Goal: Information Seeking & Learning: Learn about a topic

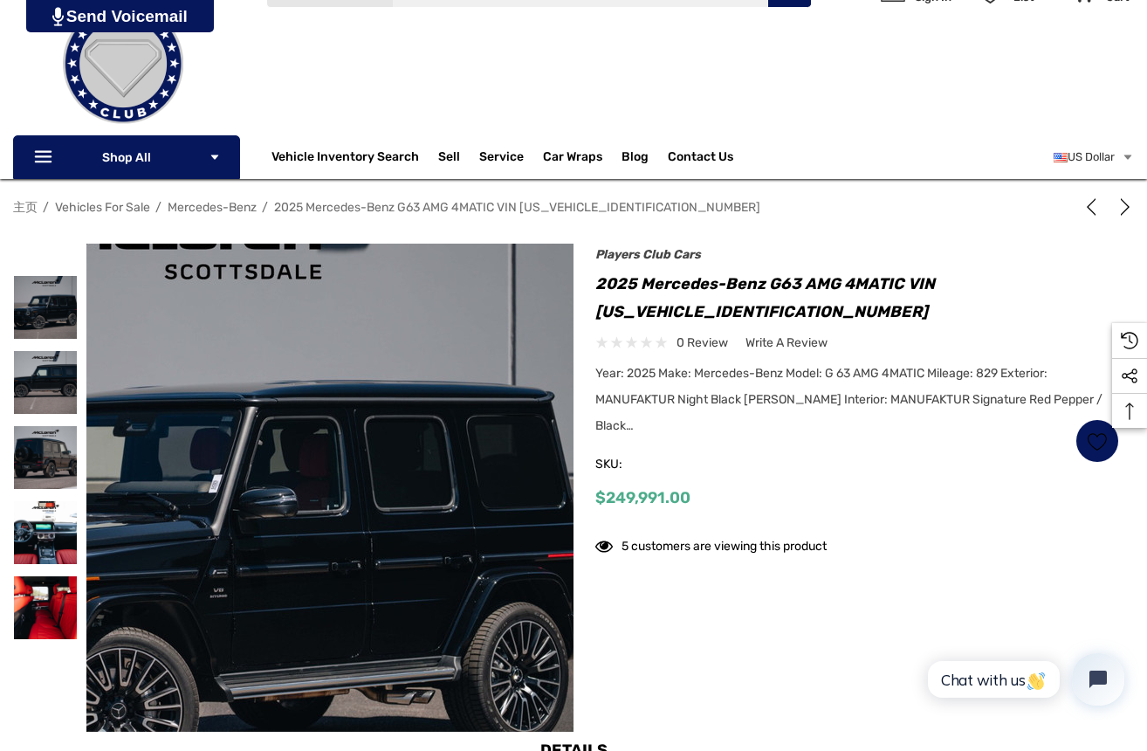
click at [433, 405] on img at bounding box center [198, 531] width 1118 height 745
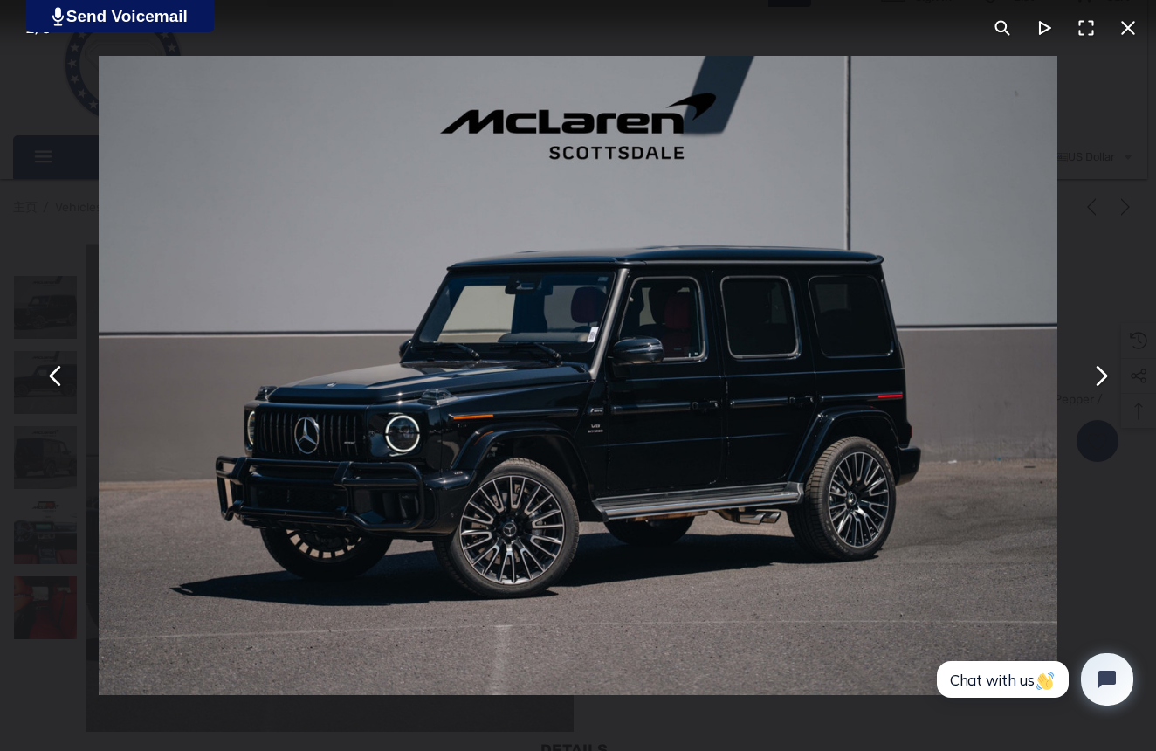
click at [650, 419] on img "You can close this modal content with the ESC key" at bounding box center [578, 375] width 959 height 639
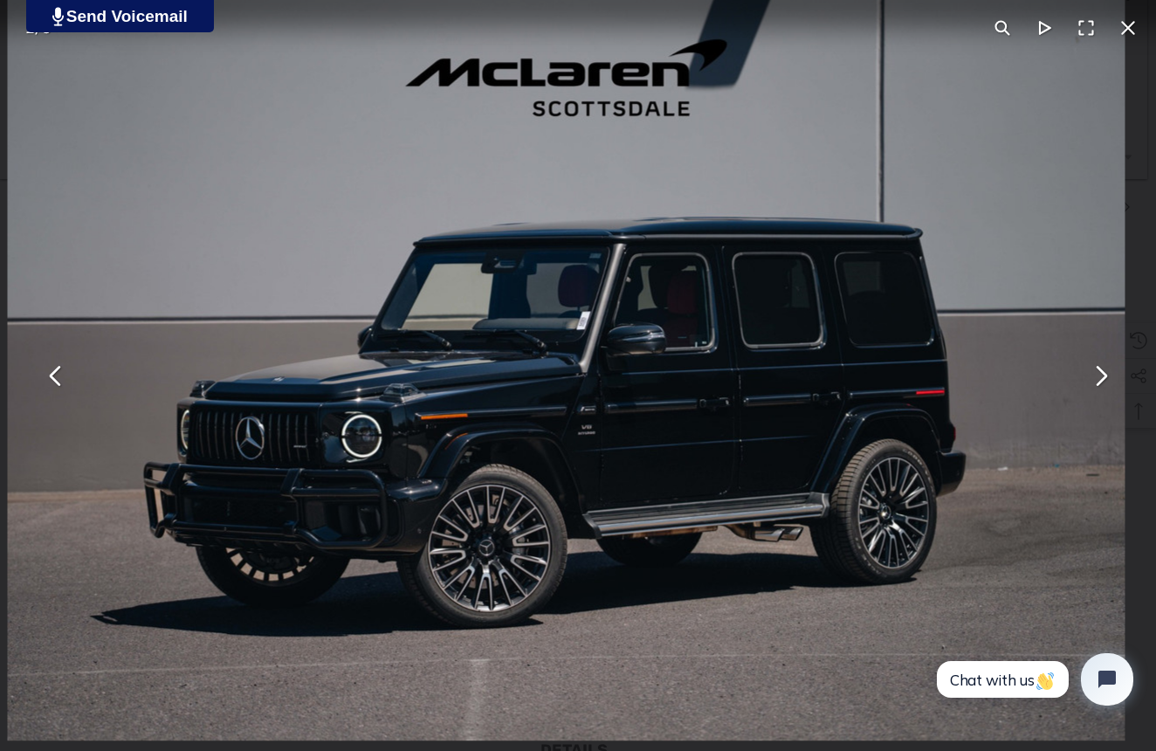
click at [650, 419] on img "You can close this modal content with the ESC key" at bounding box center [566, 368] width 1118 height 745
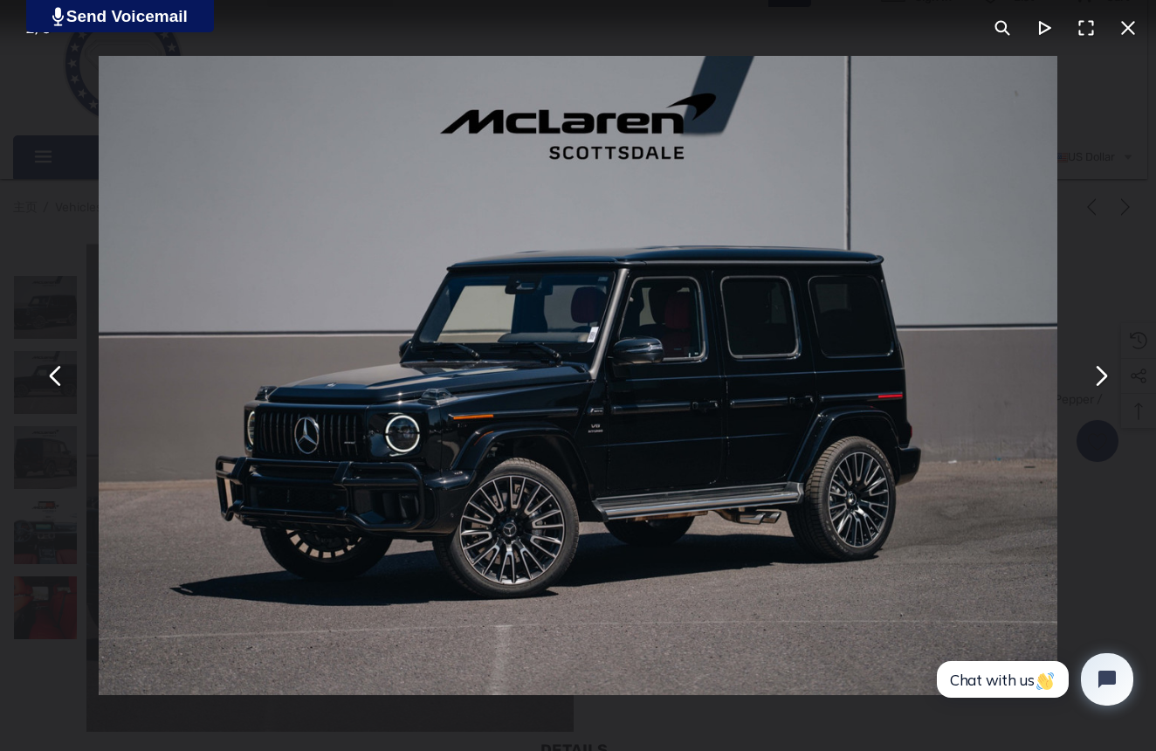
click at [650, 419] on img "You can close this modal content with the ESC key" at bounding box center [578, 375] width 959 height 639
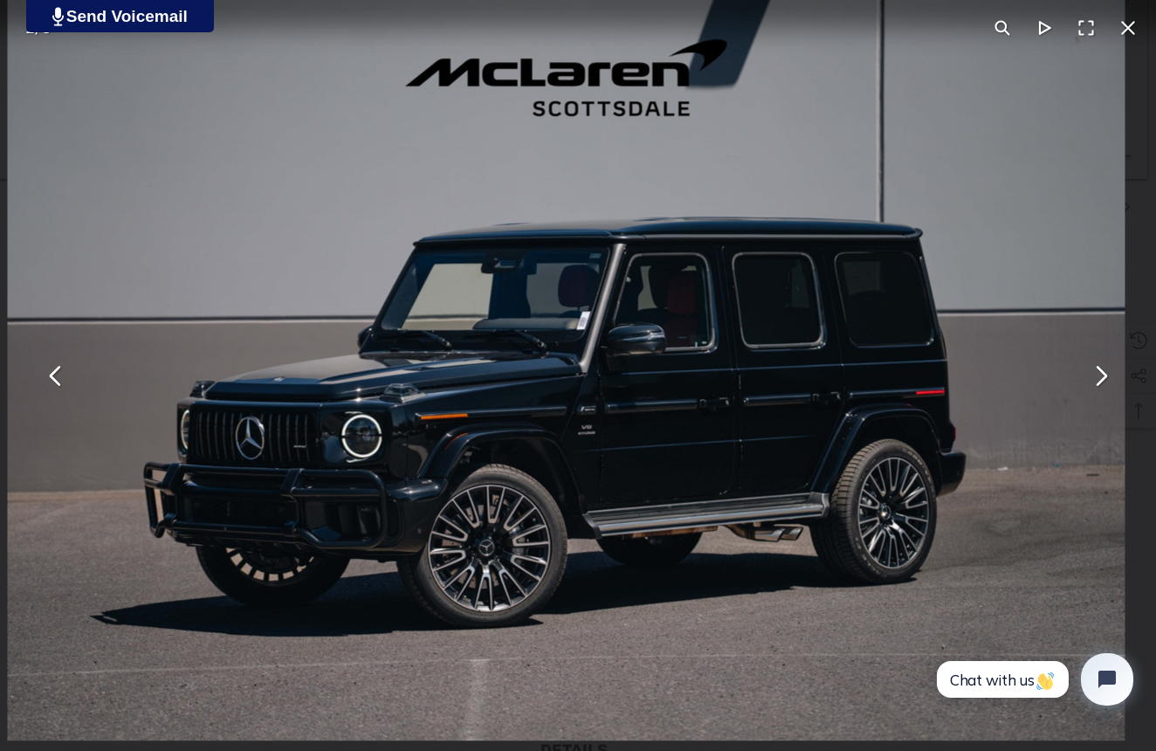
click at [650, 419] on img "You can close this modal content with the ESC key" at bounding box center [566, 368] width 1118 height 745
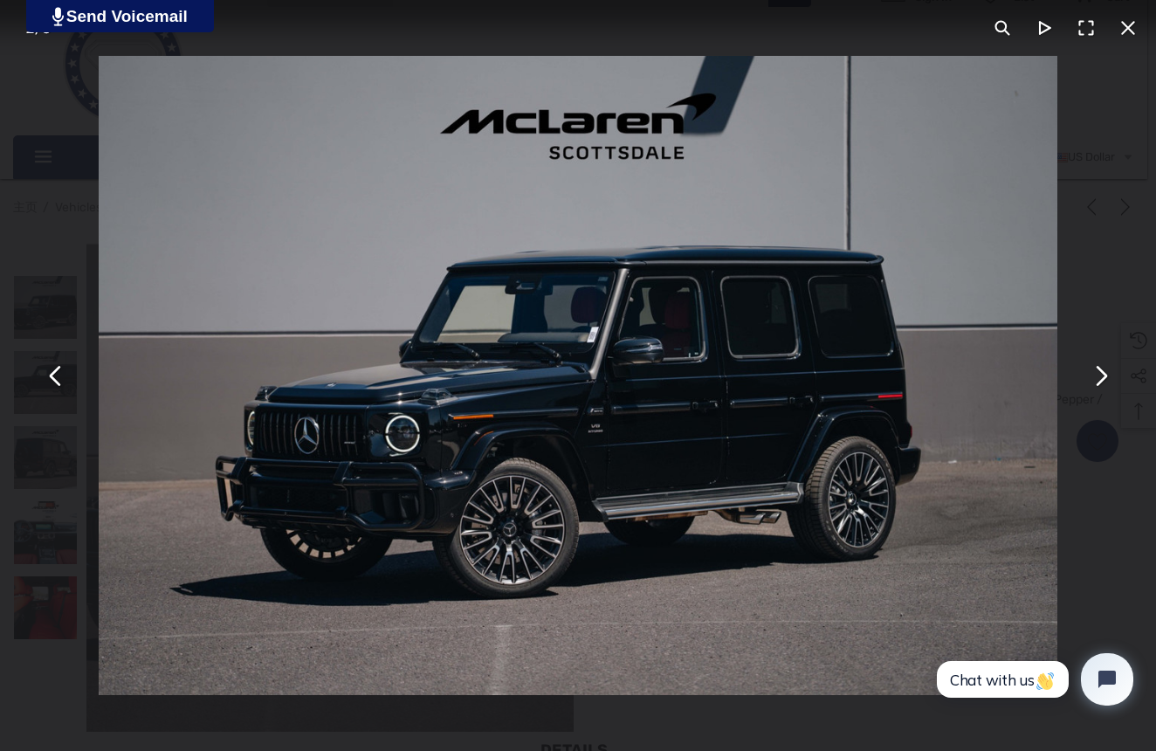
click at [650, 419] on img "You can close this modal content with the ESC key" at bounding box center [578, 375] width 959 height 639
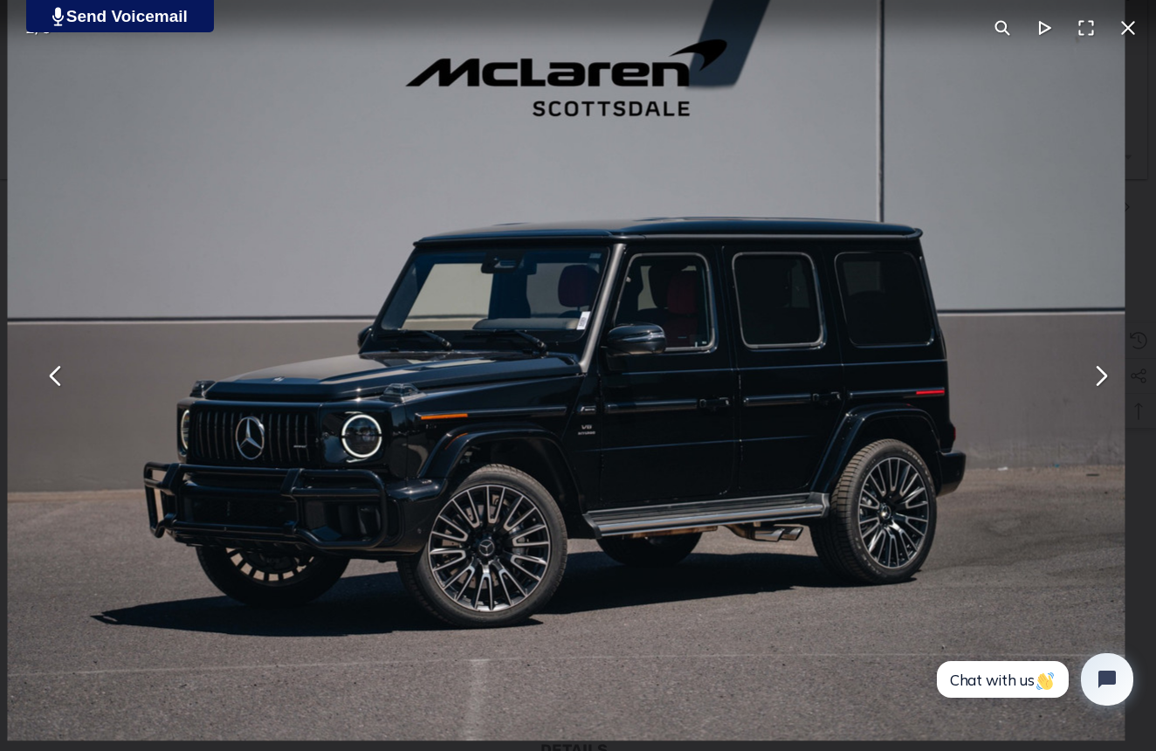
click at [1091, 24] on button "You can close this modal content with the ESC key" at bounding box center [1086, 28] width 42 height 42
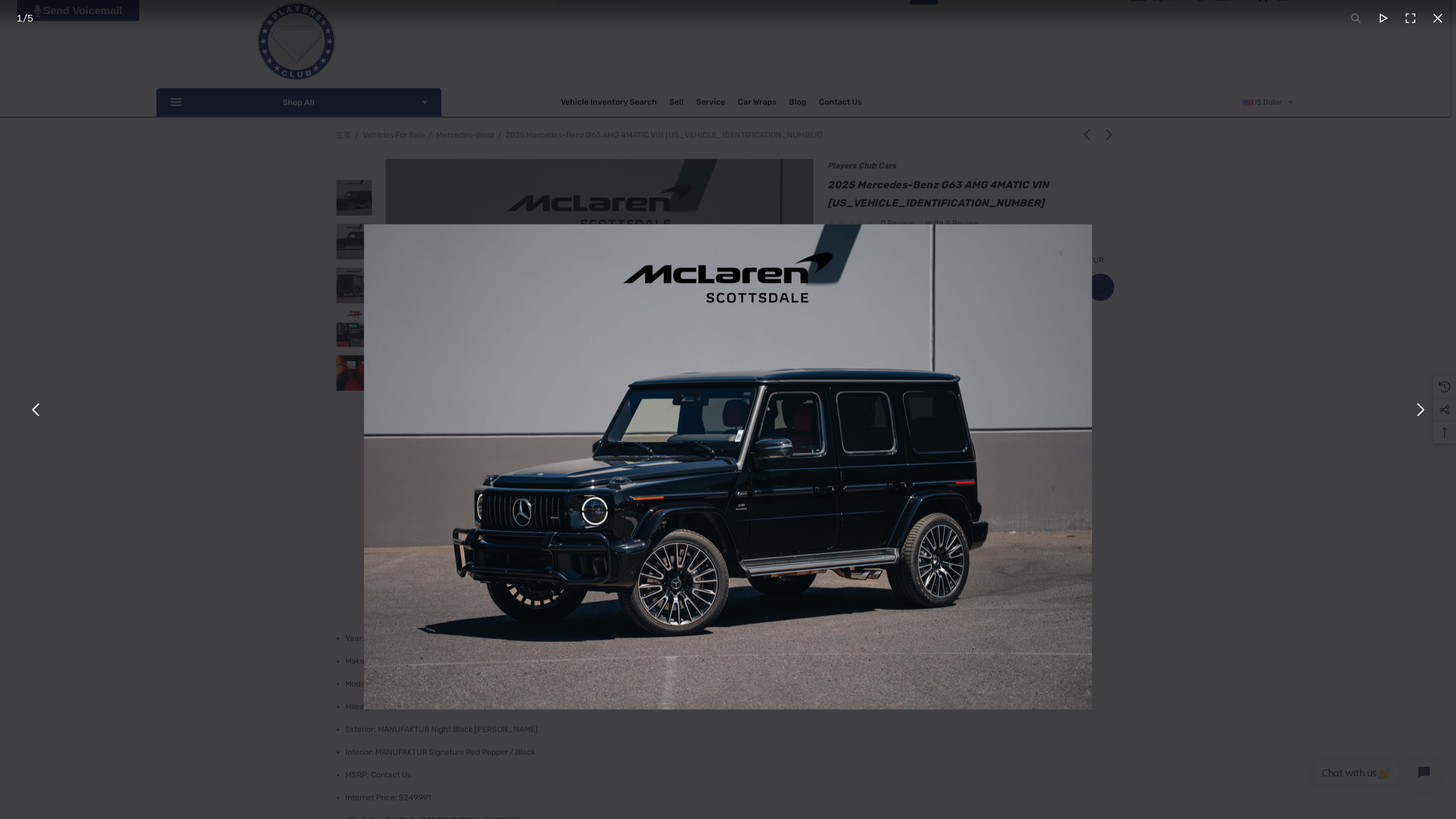
drag, startPoint x: 319, startPoint y: 130, endPoint x: 400, endPoint y: 177, distance: 93.6
click at [400, 177] on div "You can close this modal content with the ESC key" at bounding box center [728, 466] width 1456 height 819
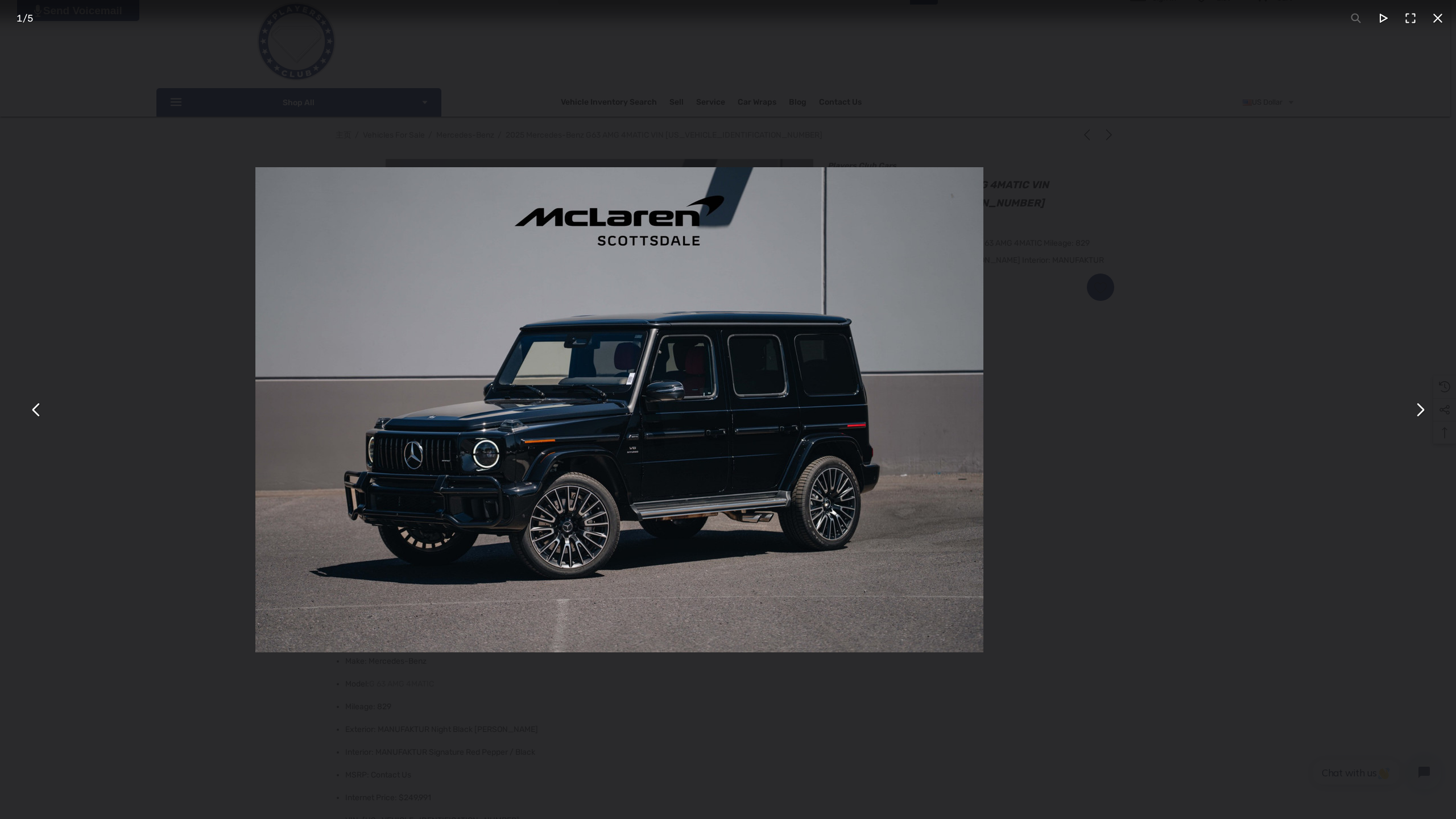
click at [231, 235] on div "You can close this modal content with the ESC key" at bounding box center [619, 409] width 1456 height 819
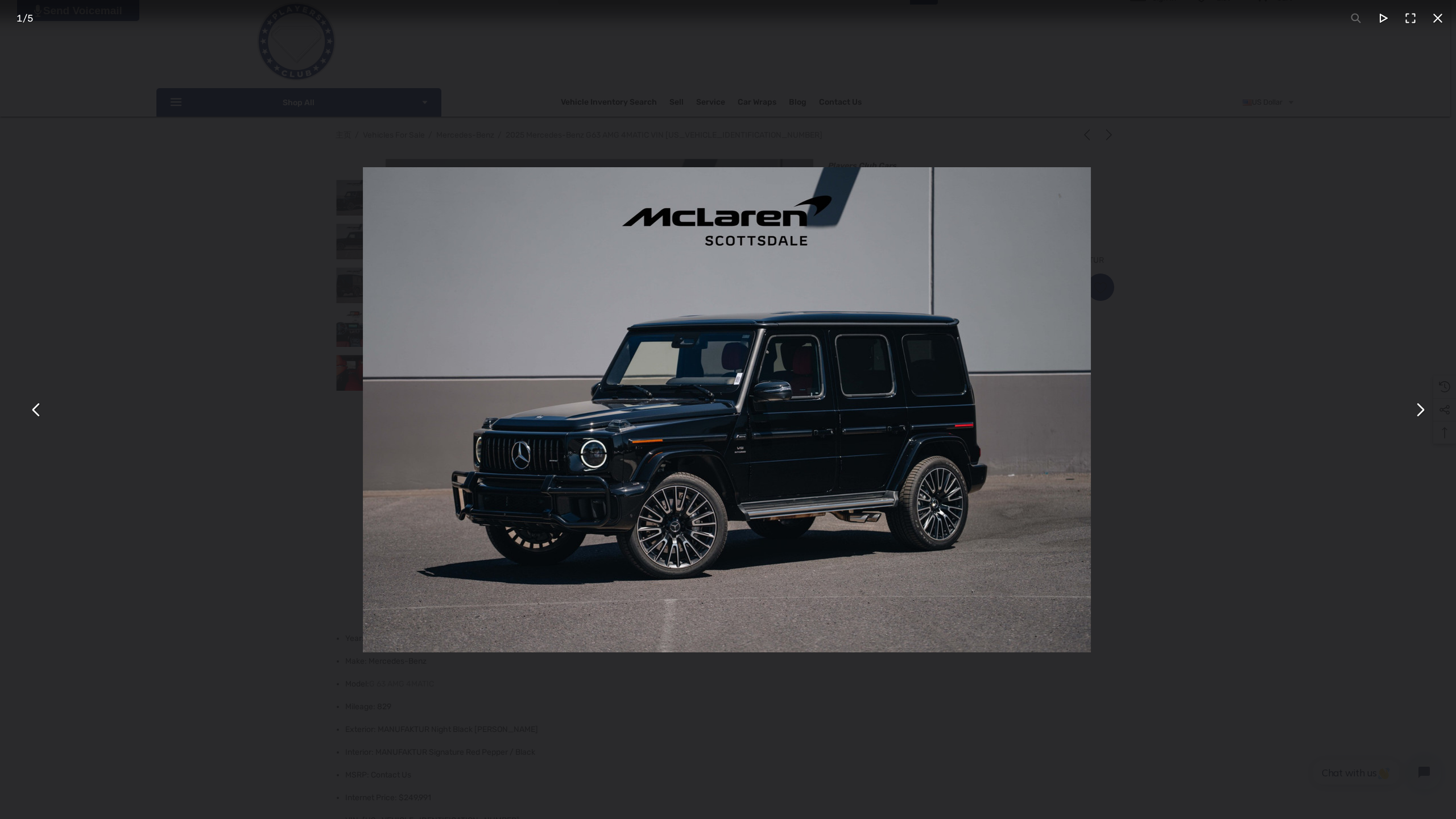
click at [526, 278] on img "You can close this modal content with the ESC key" at bounding box center [727, 410] width 728 height 485
click at [526, 278] on img "You can close this modal content with the ESC key" at bounding box center [728, 410] width 728 height 485
click at [747, 271] on div "You can close this modal content with the ESC key" at bounding box center [728, 409] width 1456 height 819
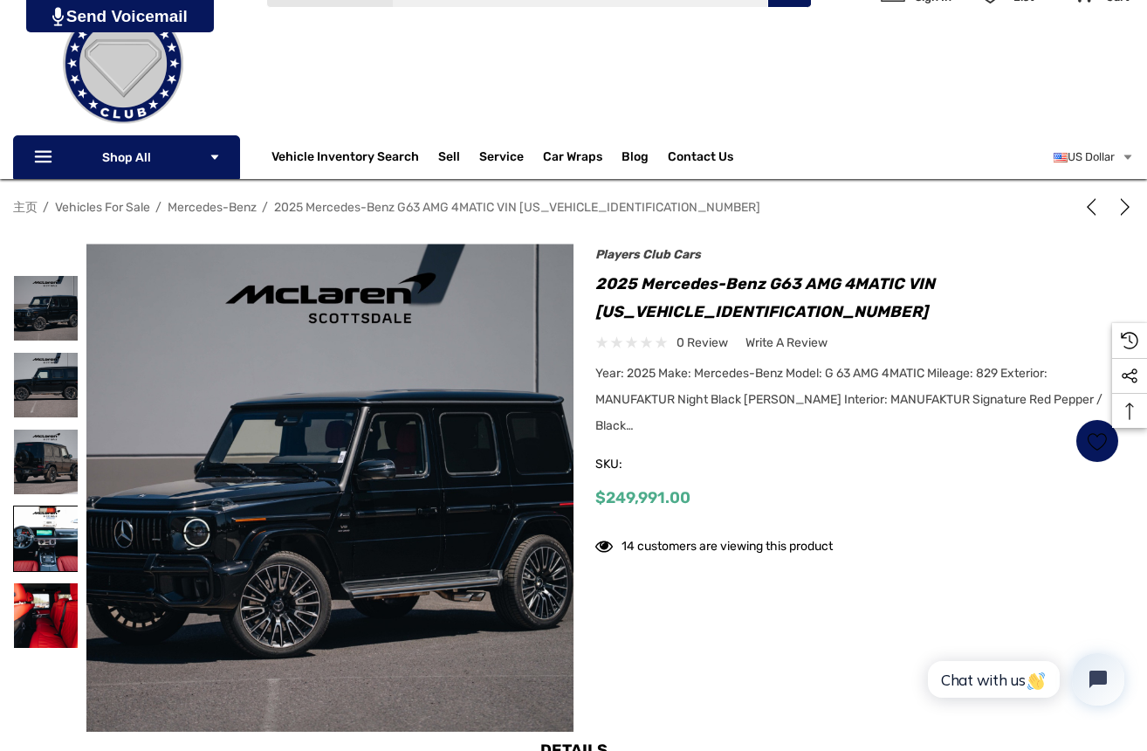
scroll to position [93, 0]
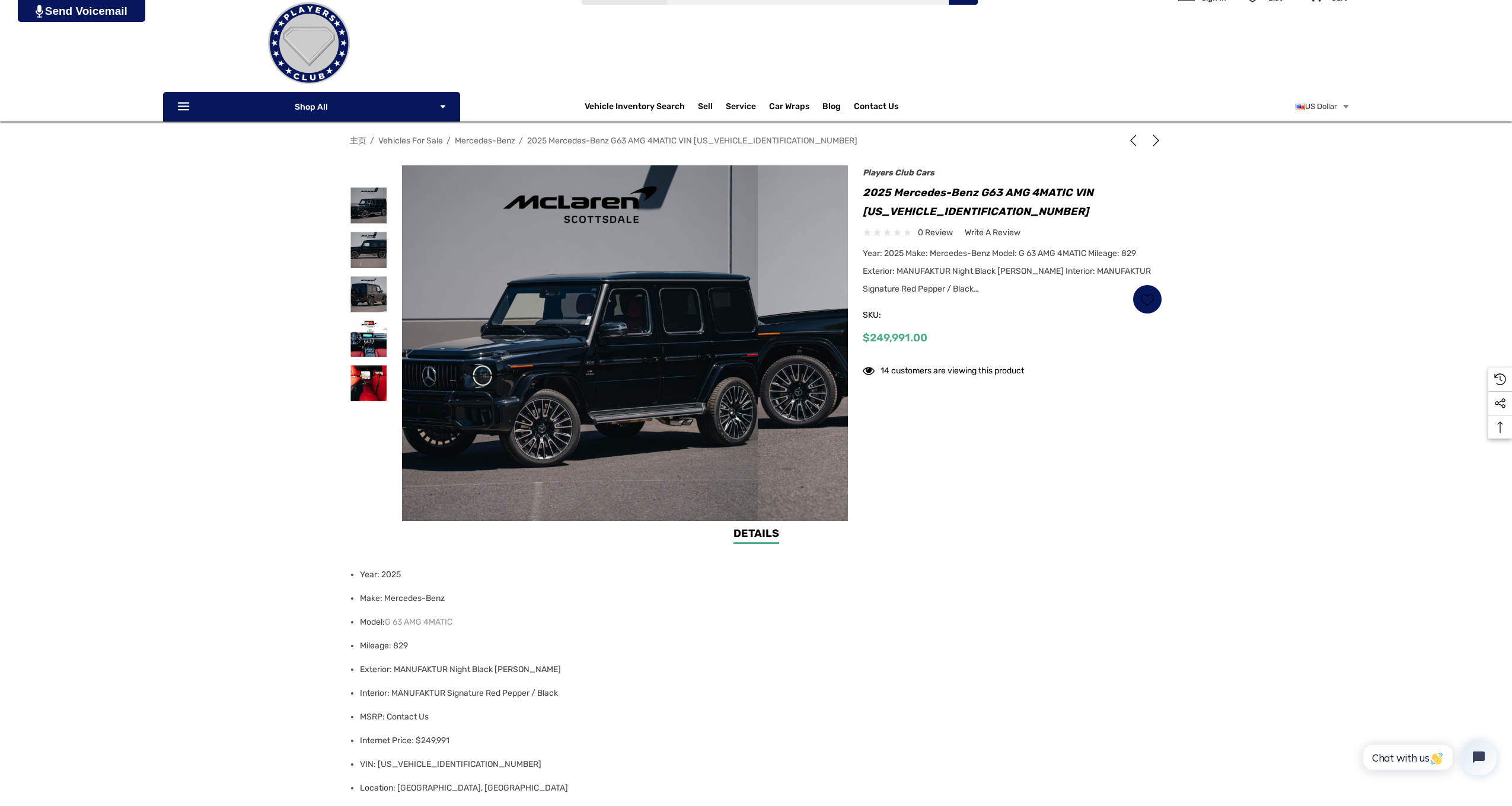
click at [669, 272] on img at bounding box center [1161, 672] width 1518 height 1012
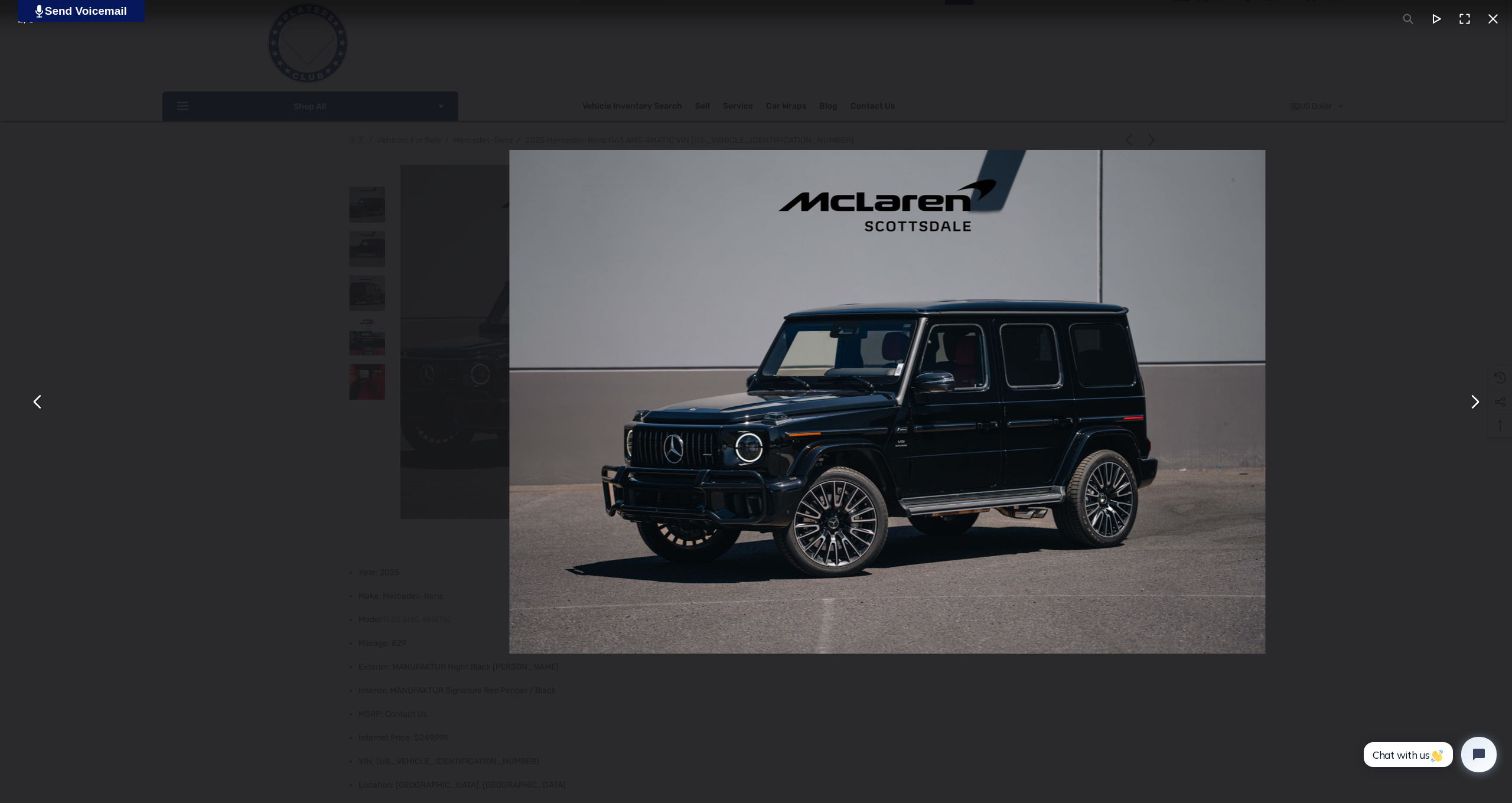
drag, startPoint x: 393, startPoint y: 243, endPoint x: 456, endPoint y: 271, distance: 68.9
click at [509, 269] on img "You can close this modal content with the ESC key" at bounding box center [888, 402] width 756 height 504
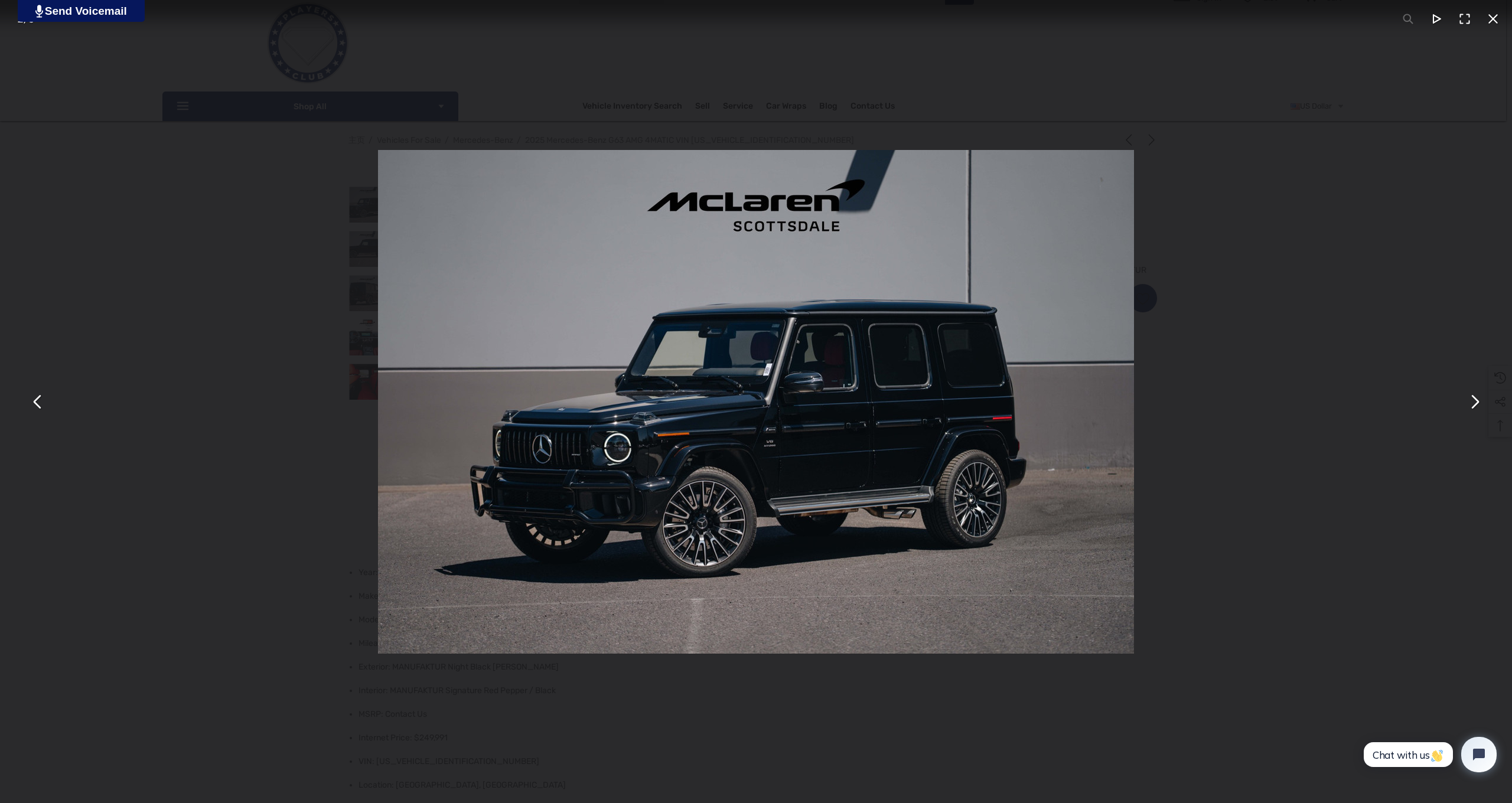
click at [775, 132] on div "You can close this modal content with the ESC key" at bounding box center [756, 401] width 1512 height 803
